Goal: Task Accomplishment & Management: Manage account settings

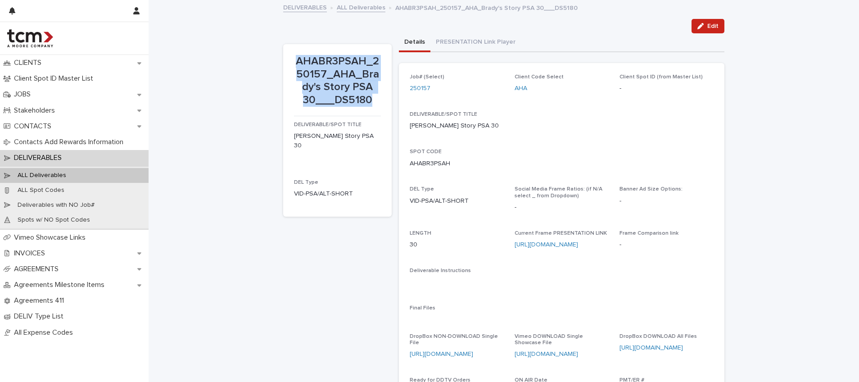
click at [358, 6] on link "ALL Deliverables" at bounding box center [361, 7] width 49 height 10
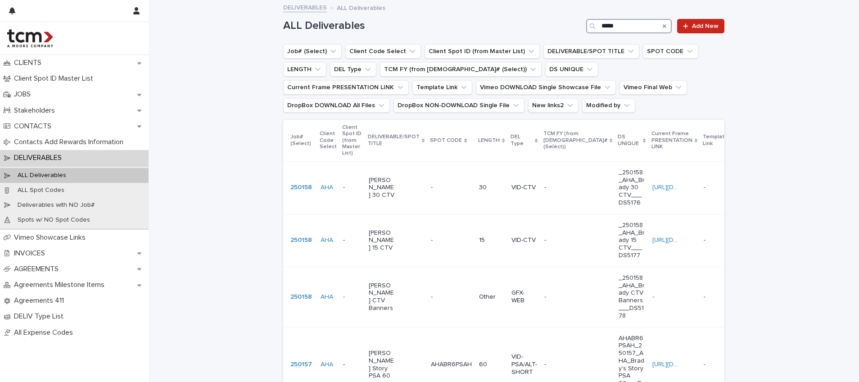
click at [641, 27] on input "*****" at bounding box center [629, 26] width 86 height 14
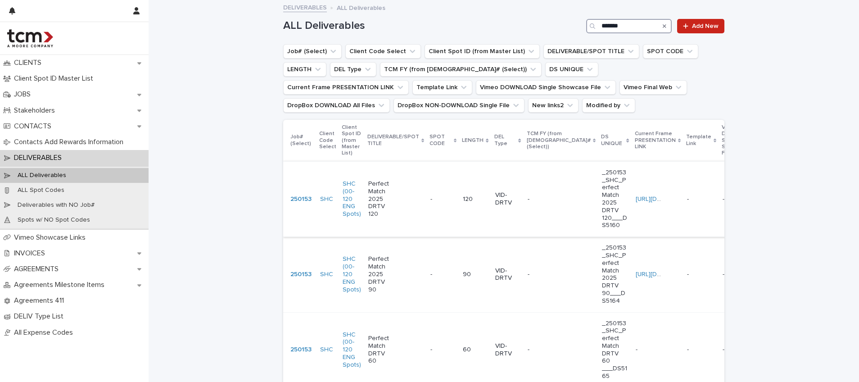
type input "*******"
click at [427, 213] on td "- -" at bounding box center [443, 198] width 32 height 75
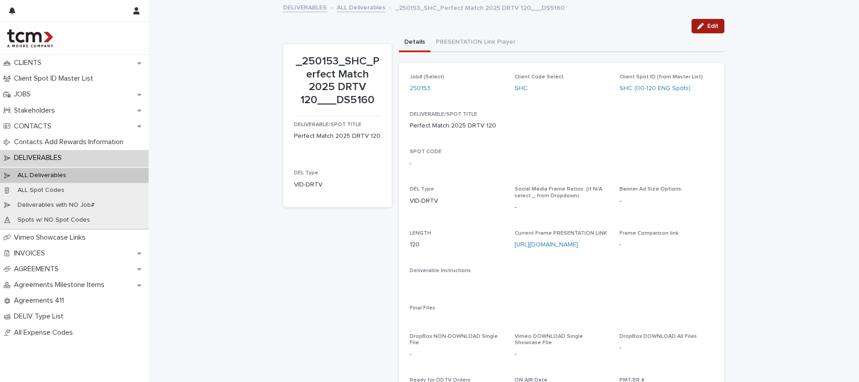
click at [706, 22] on button "Edit" at bounding box center [708, 26] width 33 height 14
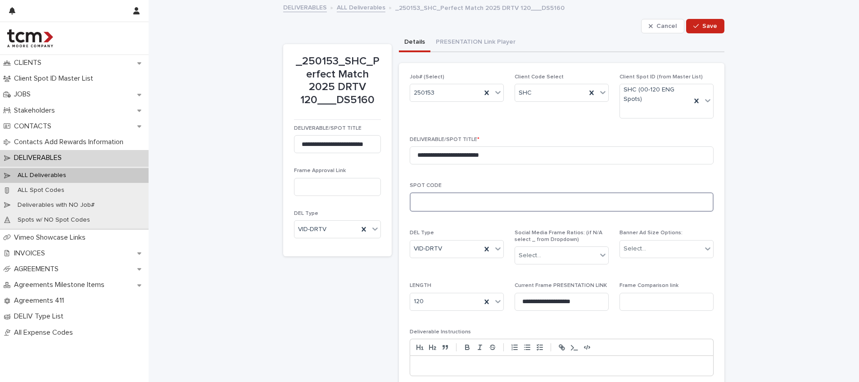
click at [502, 209] on textarea at bounding box center [562, 201] width 304 height 19
type textarea "******"
click at [703, 26] on span "Save" at bounding box center [710, 26] width 15 height 6
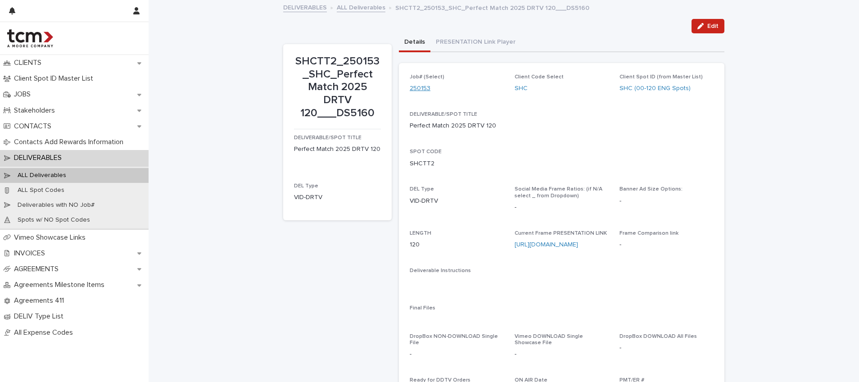
click at [419, 88] on link "250153" at bounding box center [420, 88] width 21 height 9
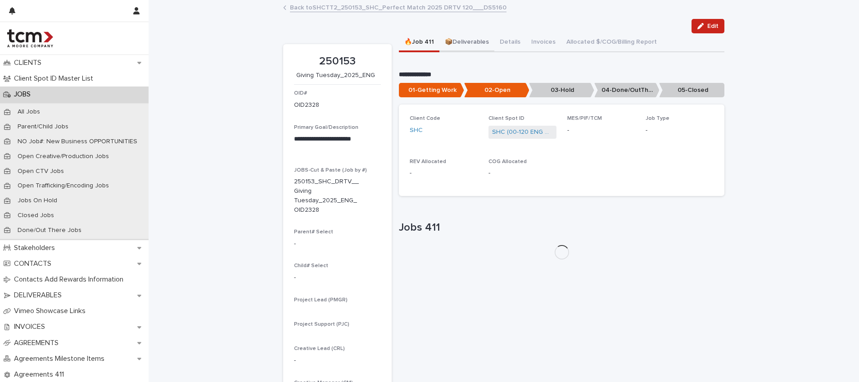
click at [473, 38] on button "📦Deliverables" at bounding box center [467, 42] width 55 height 19
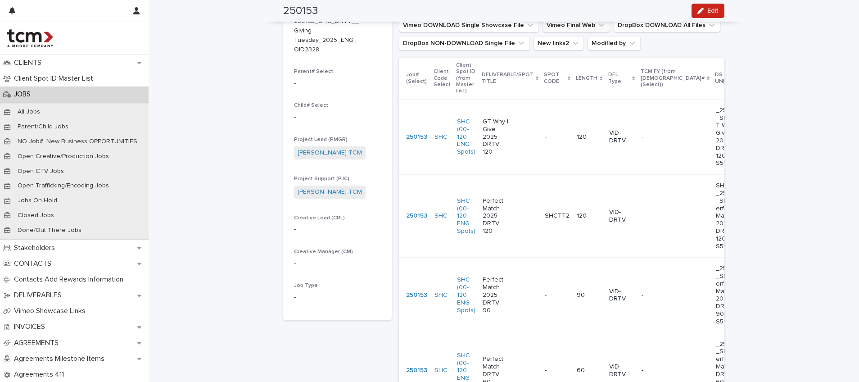
scroll to position [163, 0]
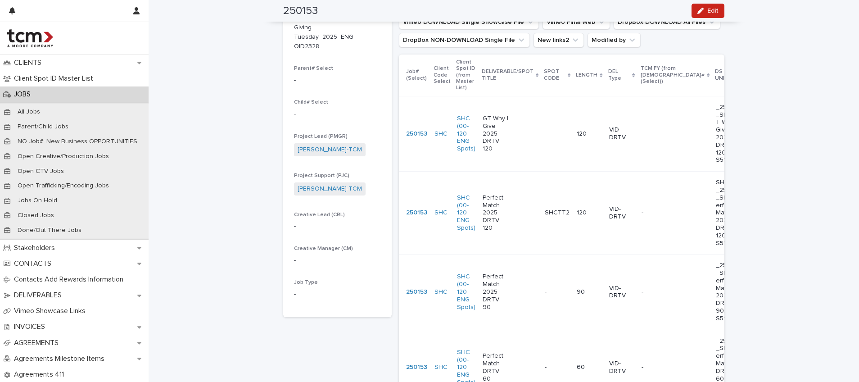
click at [545, 296] on p "-" at bounding box center [547, 290] width 4 height 9
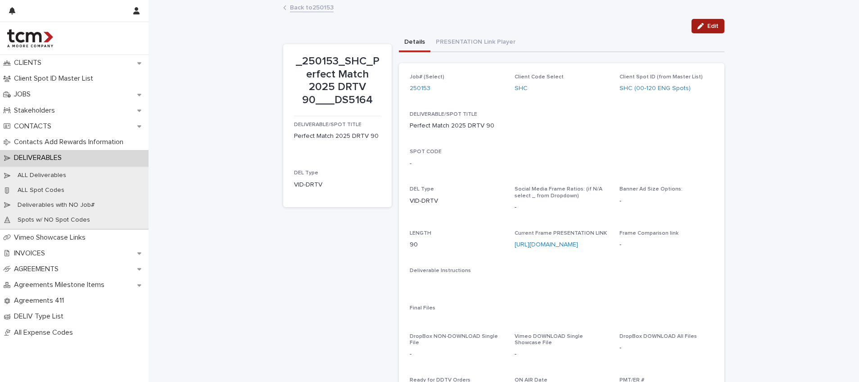
click at [707, 26] on span "Edit" at bounding box center [712, 26] width 11 height 6
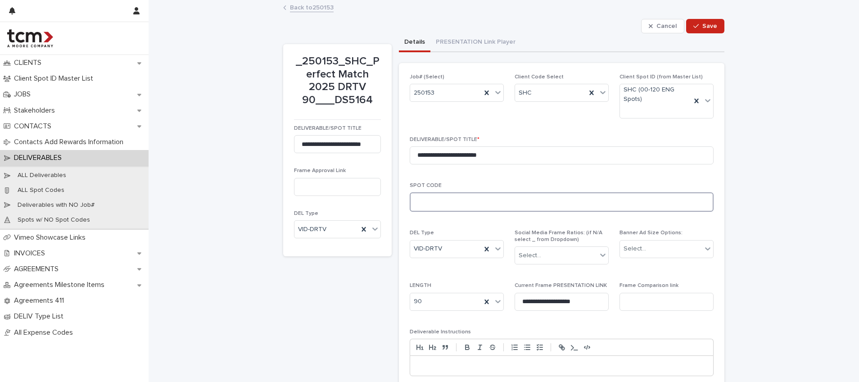
click at [476, 200] on textarea at bounding box center [562, 201] width 304 height 19
type textarea "******"
click at [697, 24] on div "button" at bounding box center [698, 26] width 9 height 6
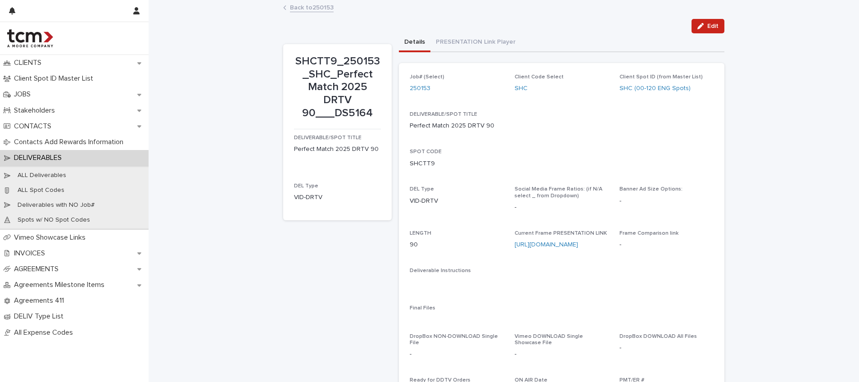
click at [326, 8] on link "Back to 250153" at bounding box center [312, 7] width 44 height 10
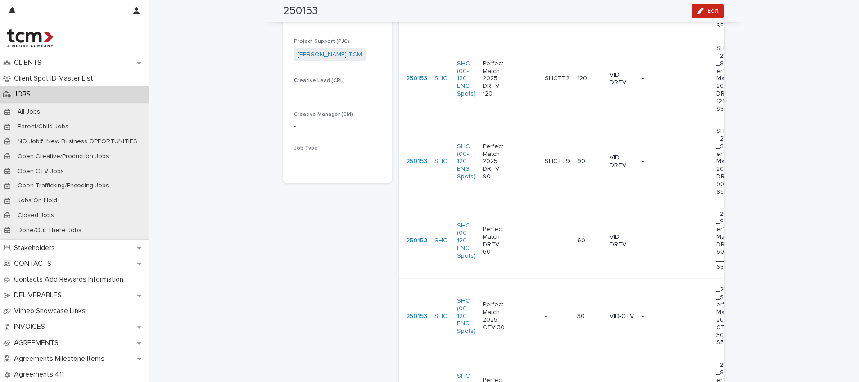
scroll to position [300, 0]
click at [513, 238] on div "Perfect Match DRTV 60" at bounding box center [510, 237] width 55 height 37
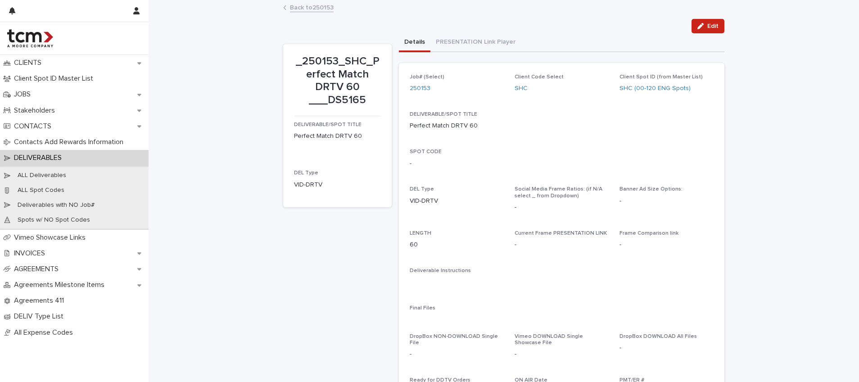
click at [706, 16] on div "_250153_SHC_Perfect Match DRTV 60 ___DS5165 Edit Edit _250153_SHC_Perfect Match…" at bounding box center [503, 266] width 441 height 530
click at [707, 24] on span "Edit" at bounding box center [712, 26] width 11 height 6
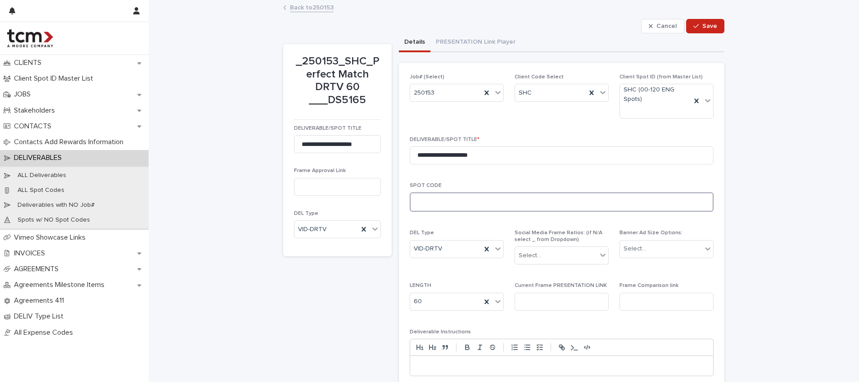
click at [484, 205] on textarea at bounding box center [562, 201] width 304 height 19
type textarea "******"
click at [710, 29] on span "Save" at bounding box center [710, 26] width 15 height 6
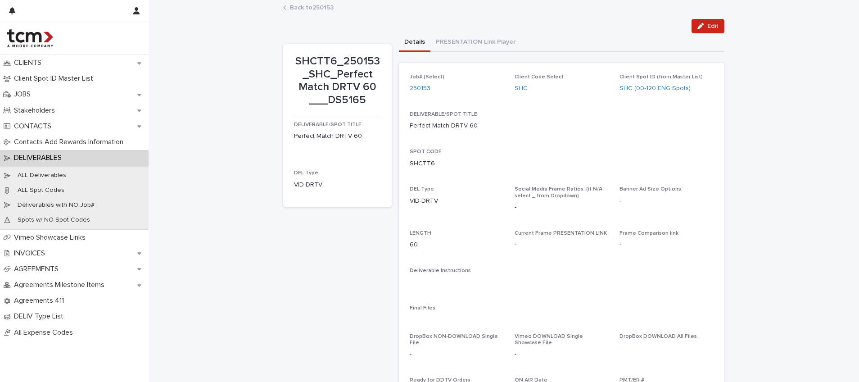
click at [322, 7] on link "Back to 250153" at bounding box center [312, 7] width 44 height 10
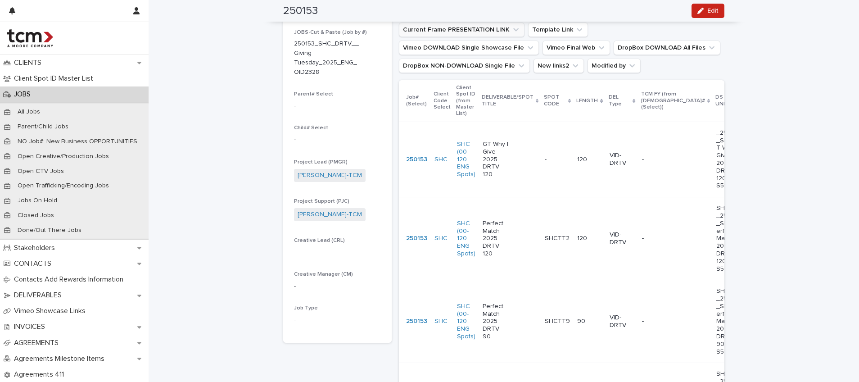
scroll to position [141, 0]
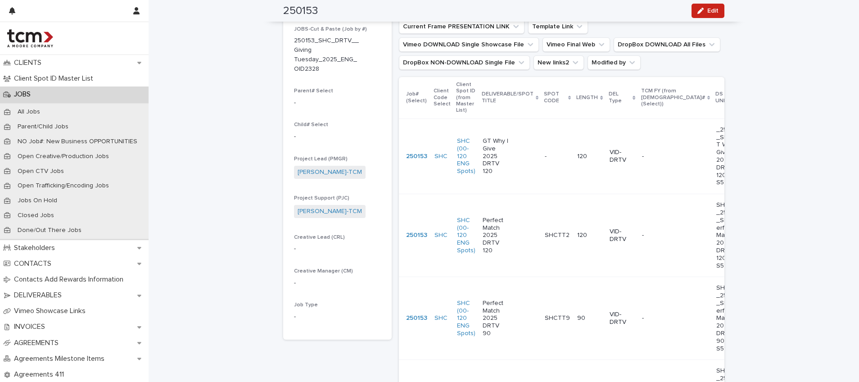
click at [531, 170] on td "GT Why I Give 2025 DRTV 120" at bounding box center [510, 155] width 62 height 75
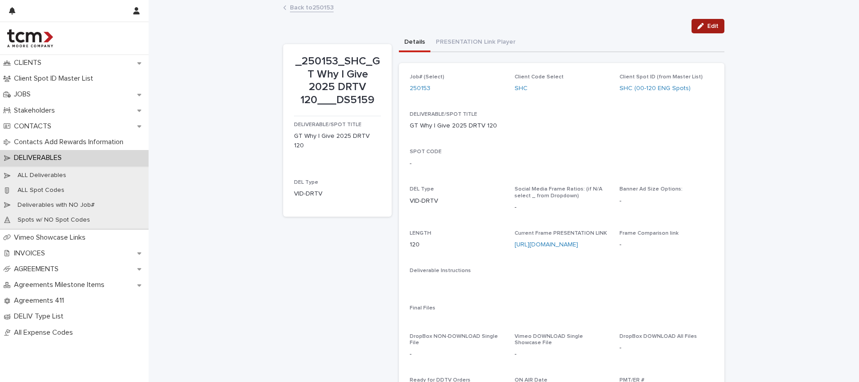
click at [698, 29] on icon "button" at bounding box center [701, 26] width 6 height 6
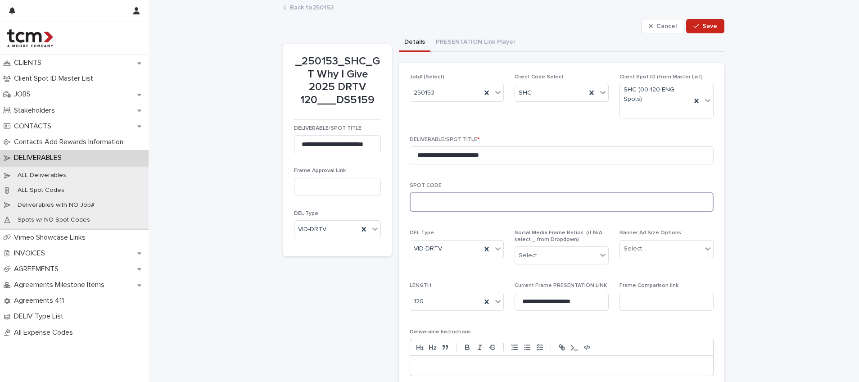
click at [468, 204] on textarea at bounding box center [562, 201] width 304 height 19
type textarea "******"
click at [704, 26] on span "Save" at bounding box center [710, 26] width 15 height 6
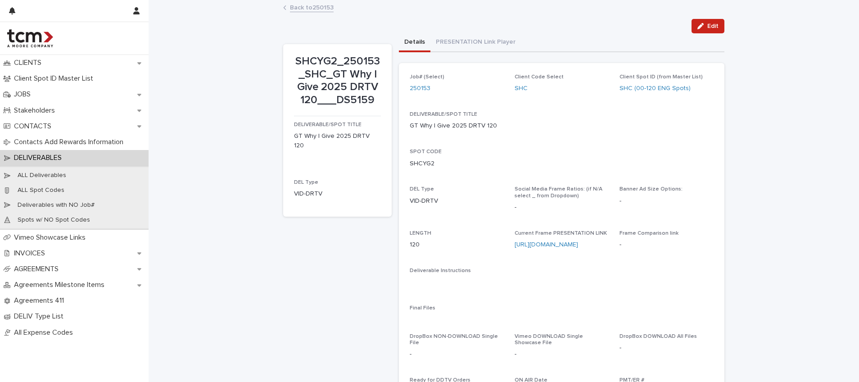
click at [305, 9] on link "Back to 250153" at bounding box center [312, 7] width 44 height 10
